Goal: Task Accomplishment & Management: Use online tool/utility

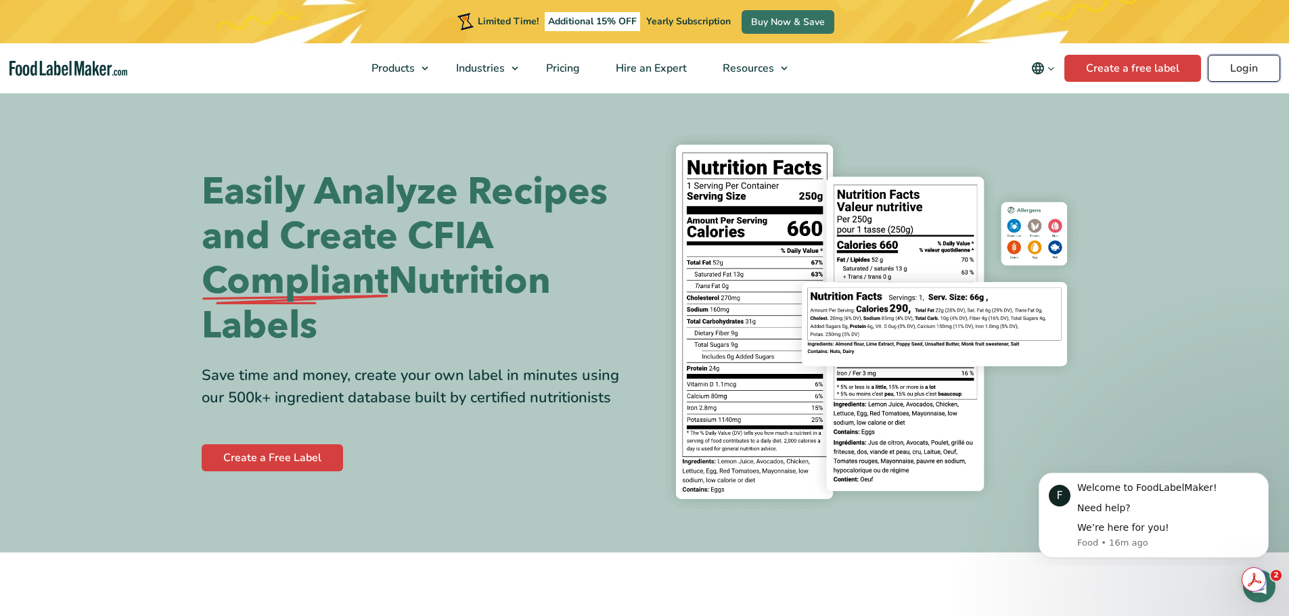
click at [1236, 71] on link "Login" at bounding box center [1244, 68] width 72 height 27
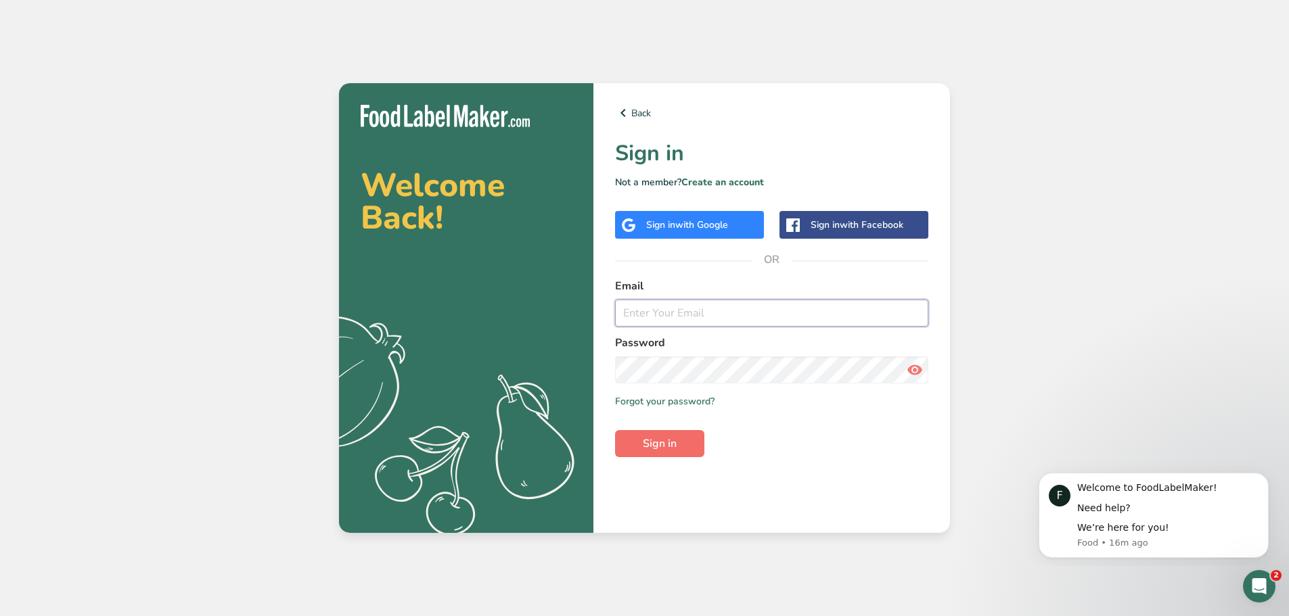
type input "[PERSON_NAME][EMAIL_ADDRESS][DOMAIN_NAME]"
click at [668, 442] on span "Sign in" at bounding box center [660, 444] width 34 height 16
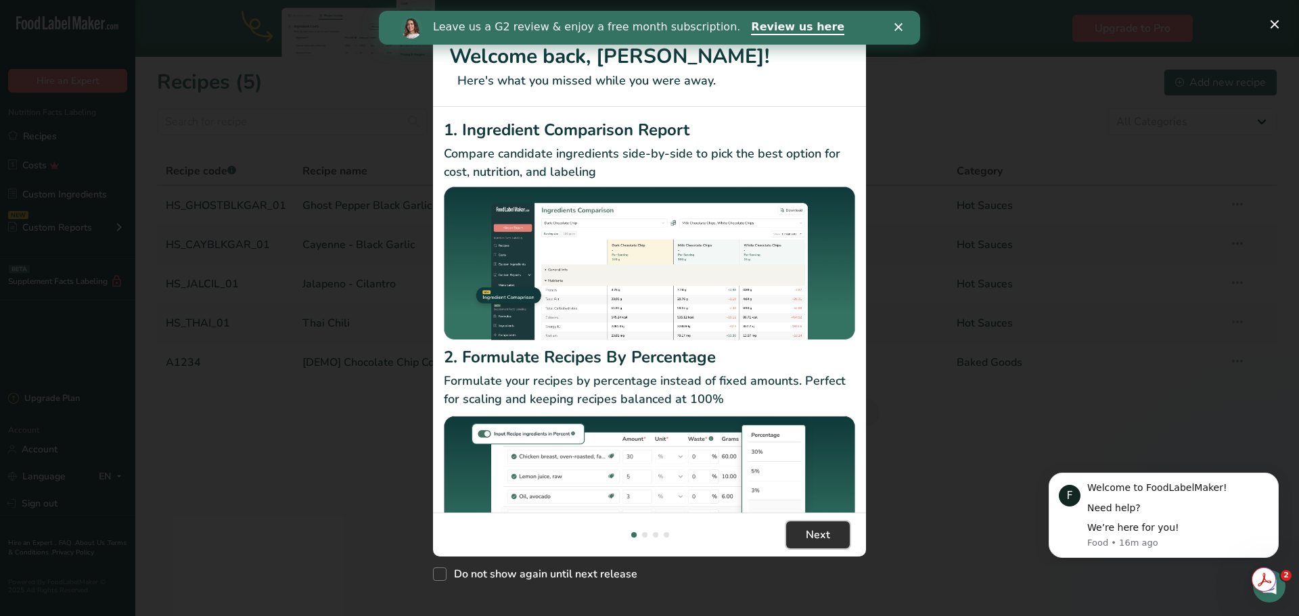
click at [811, 536] on span "Next" at bounding box center [818, 535] width 24 height 16
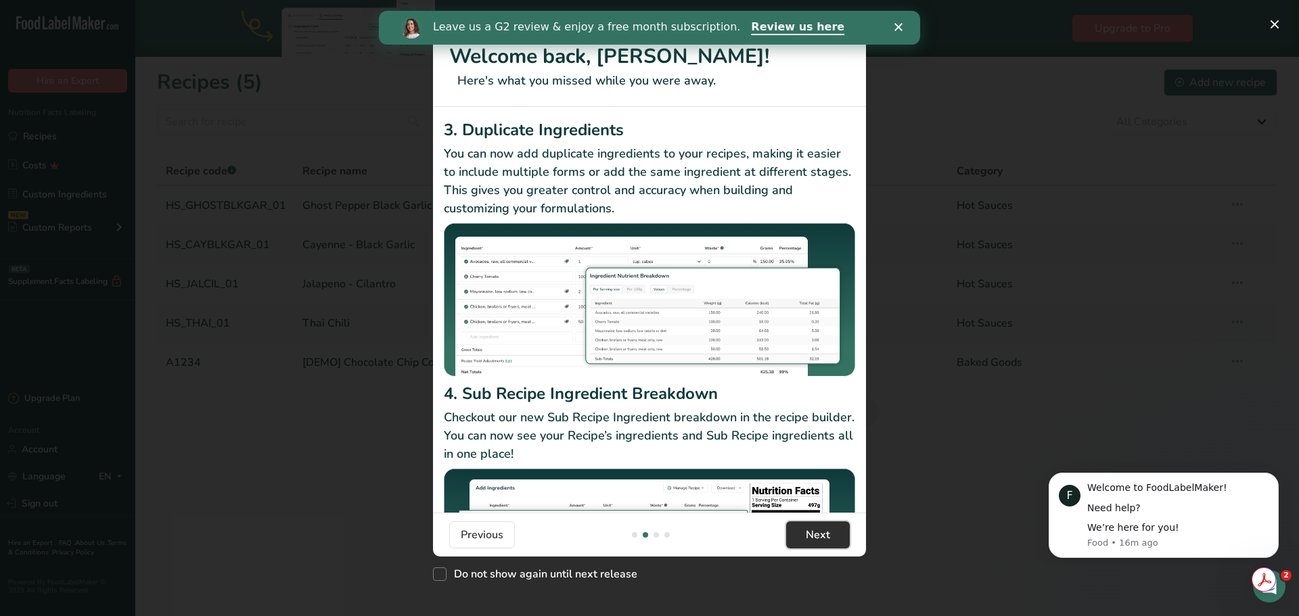
click at [805, 536] on button "Next" at bounding box center [818, 535] width 64 height 27
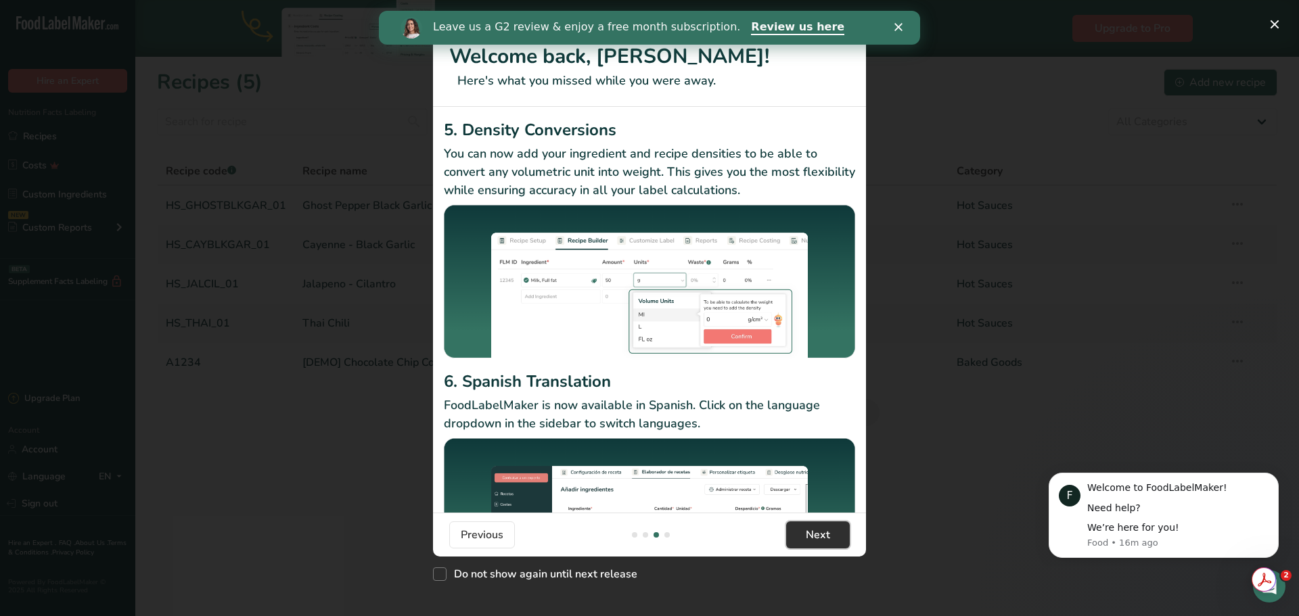
click at [806, 535] on span "Next" at bounding box center [818, 535] width 24 height 16
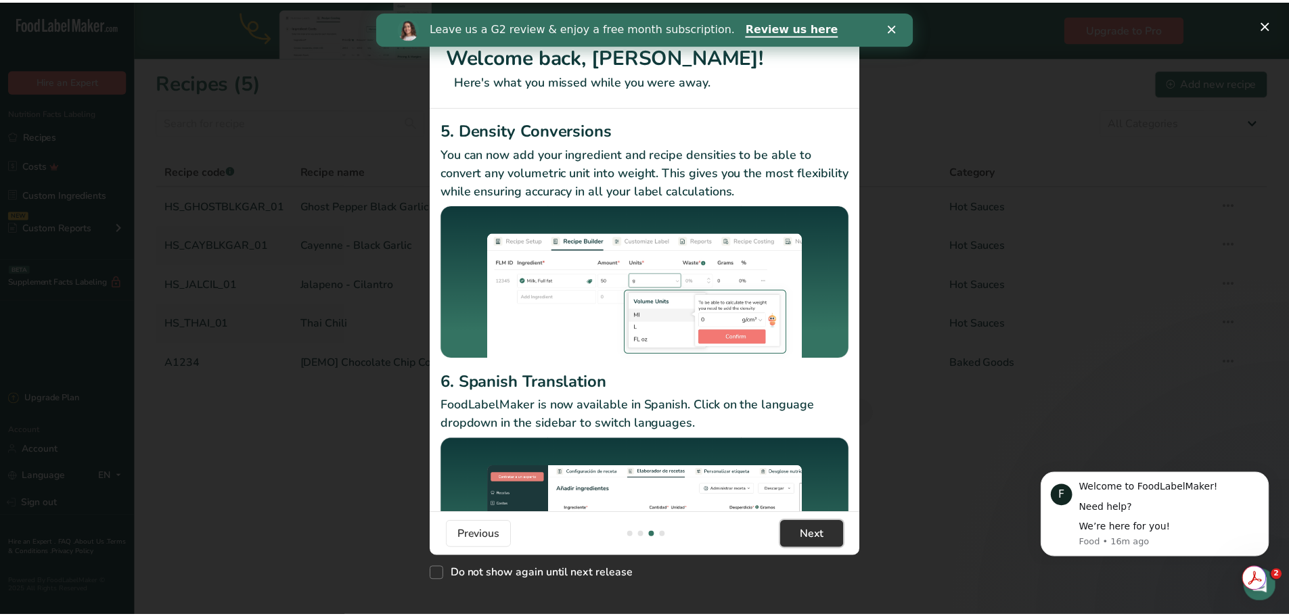
scroll to position [0, 1299]
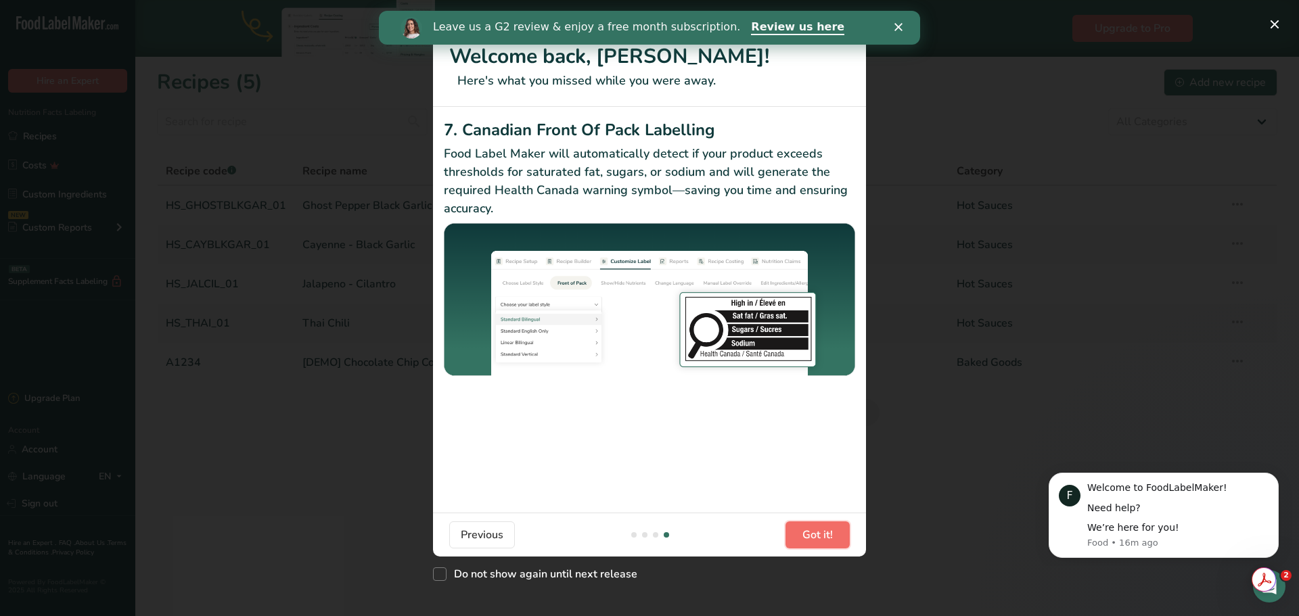
click at [806, 535] on span "Got it!" at bounding box center [817, 535] width 30 height 16
